Goal: Task Accomplishment & Management: Use online tool/utility

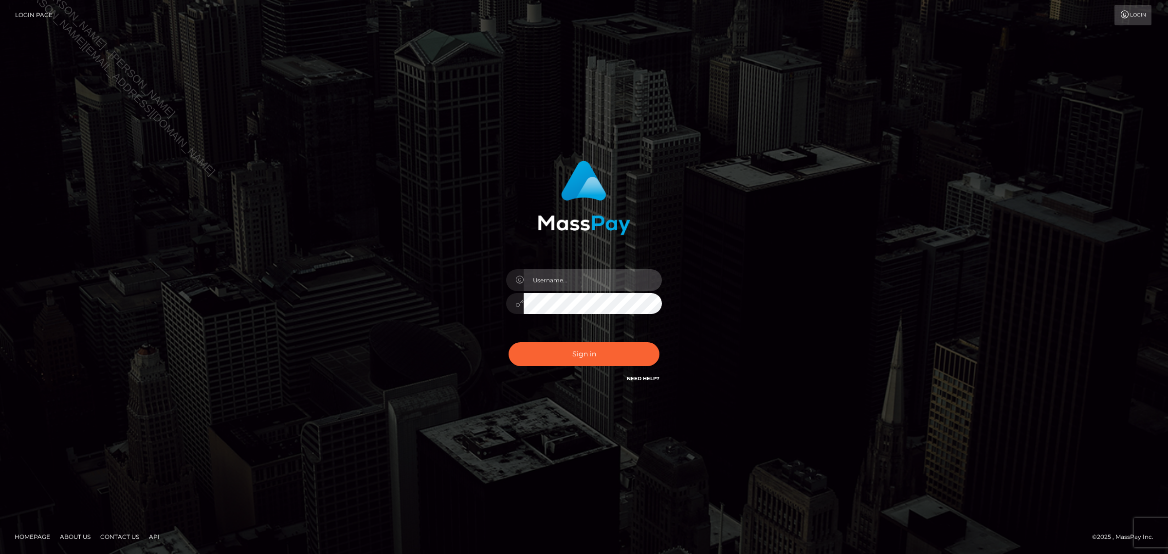
type input "Jennifer"
click at [576, 360] on button "Sign in" at bounding box center [584, 354] width 151 height 24
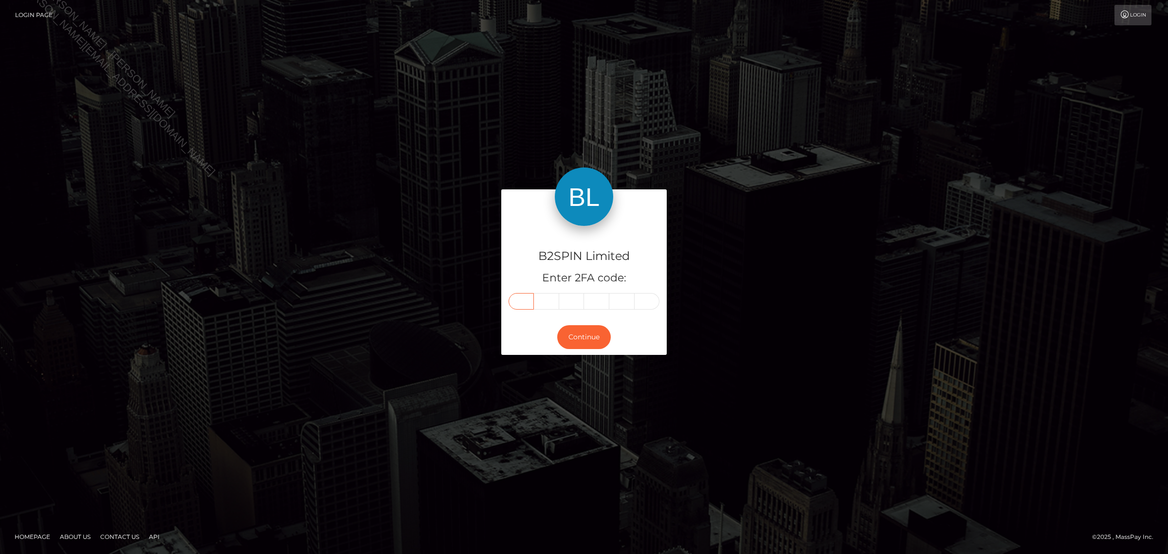
click at [513, 300] on input "text" at bounding box center [521, 301] width 25 height 17
click at [528, 302] on input "text" at bounding box center [521, 301] width 25 height 17
type input "1"
type input "3"
type input "4"
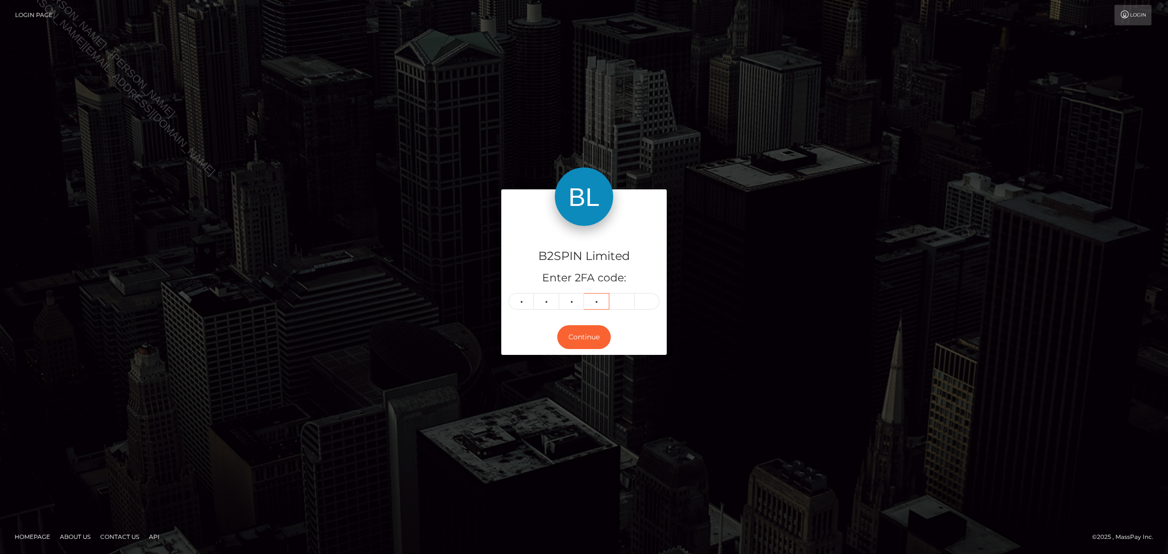
type input "0"
type input "2"
type input "3"
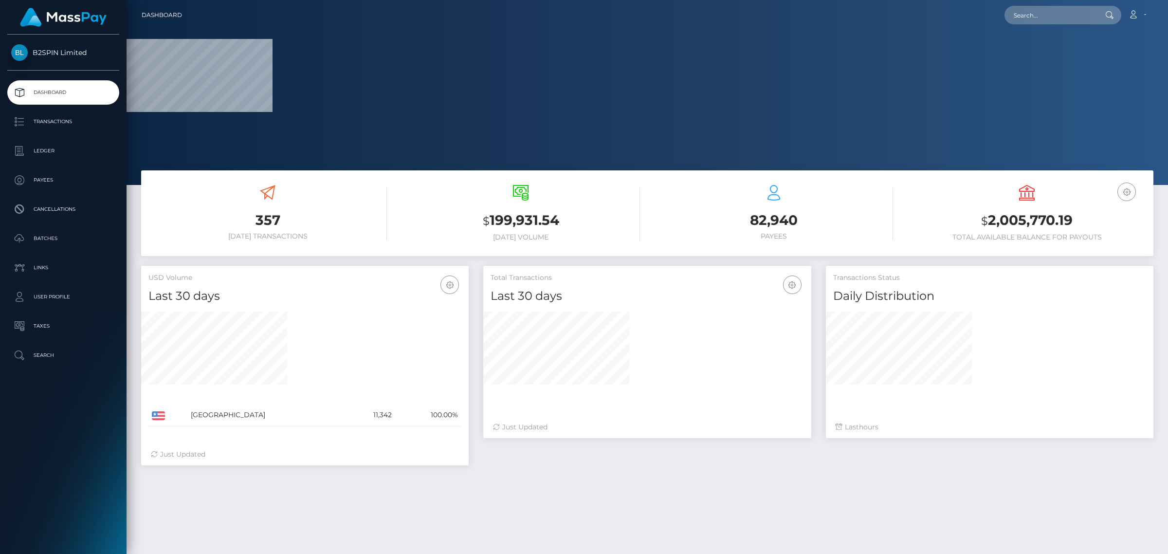
click at [1081, 25] on nav "Dashboard Loading... Loading... Account Edit Profile" at bounding box center [648, 15] width 1042 height 30
click at [1072, 19] on input "text" at bounding box center [1051, 15] width 92 height 19
paste input "2151063393"
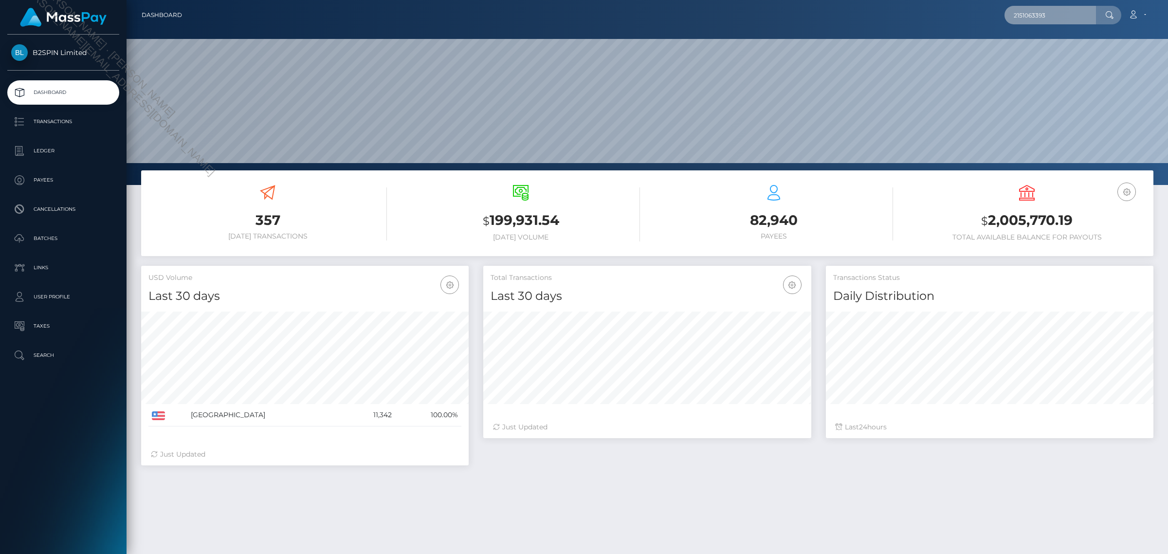
scroll to position [172, 327]
click at [1072, 19] on input "2151063393" at bounding box center [1051, 15] width 92 height 19
click at [1033, 16] on input "2151063393" at bounding box center [1051, 15] width 92 height 19
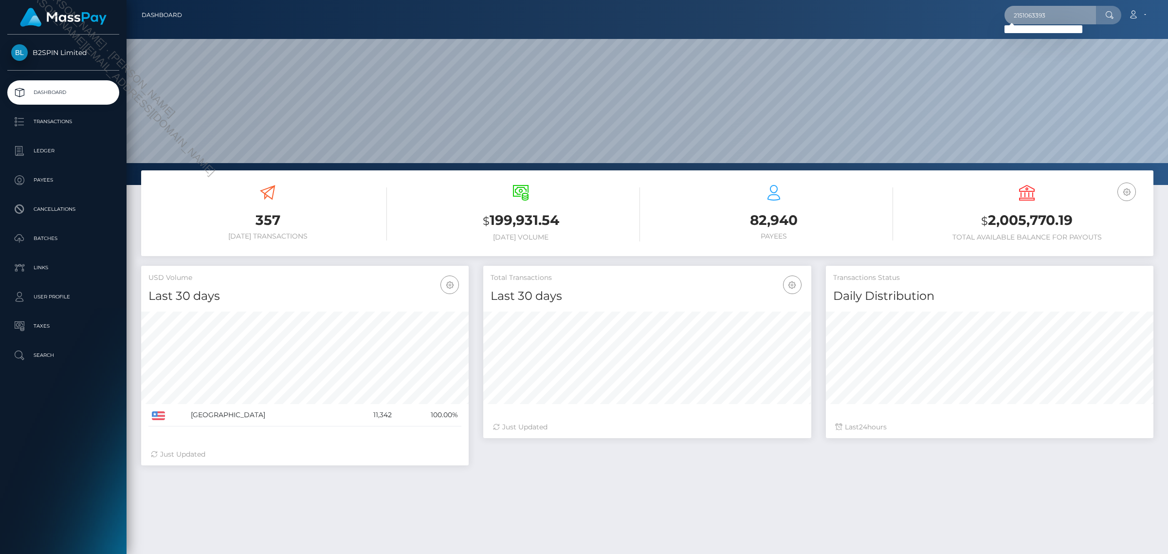
click at [1037, 13] on input "2151063393" at bounding box center [1051, 15] width 92 height 19
click at [1038, 13] on input "2151063393" at bounding box center [1051, 15] width 92 height 19
paste input "fe646dd1-45ba-47eb-b3b3-41d87f2f4154"
click at [1050, 16] on input "fe646dd1-45ba-47eb-b3b3-41d87f2f4154" at bounding box center [1051, 15] width 92 height 19
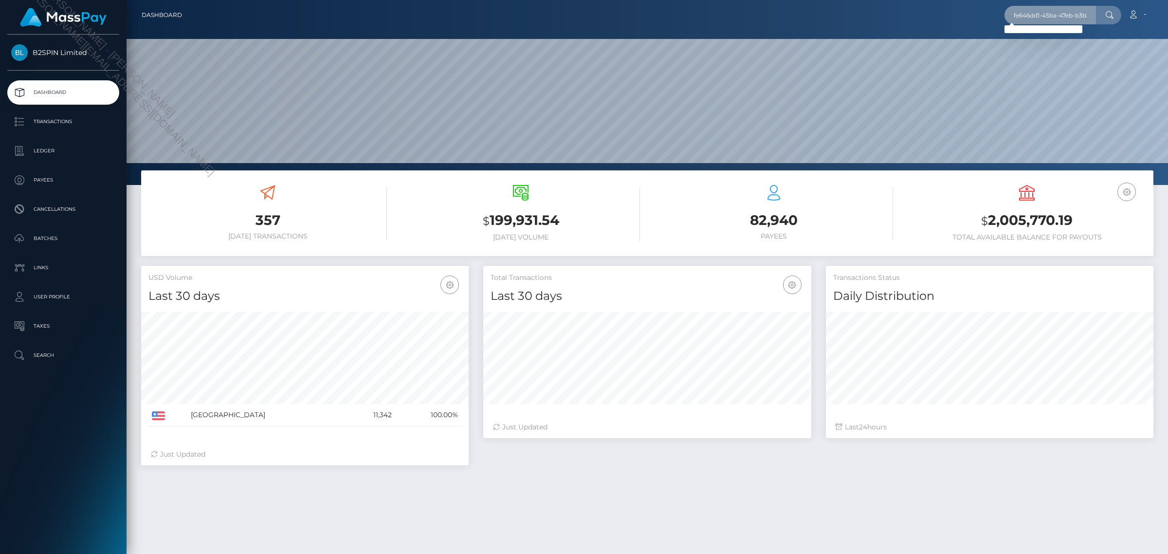
click at [1032, 15] on input "fe646dd1-45ba-47eb-b3b3-41d87f2f4154" at bounding box center [1051, 15] width 92 height 19
click at [1059, 15] on input "fe646dd1-45ba-47eb-b3b3-41d87f2f4154" at bounding box center [1051, 15] width 92 height 19
paste input "2151063393"
type input "2151063393"
